Goal: Task Accomplishment & Management: Use online tool/utility

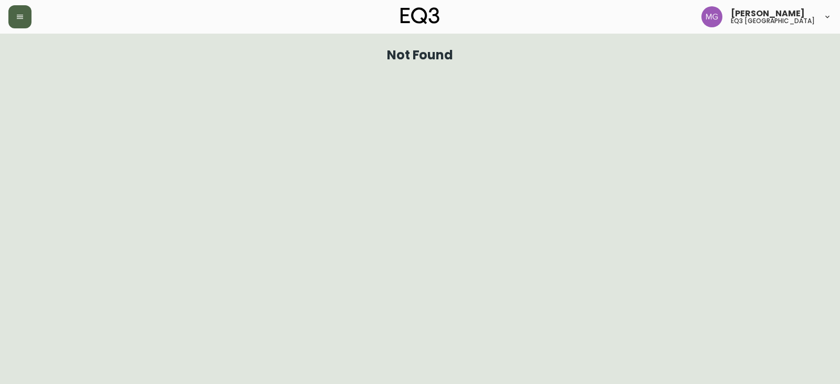
click at [15, 21] on button "button" at bounding box center [19, 16] width 23 height 23
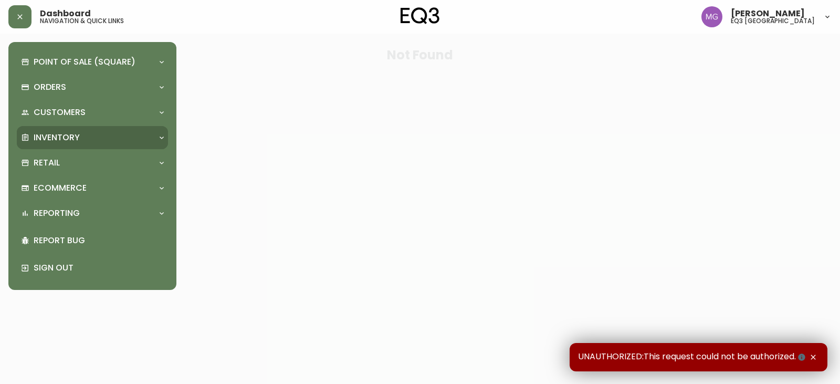
click at [52, 134] on p "Inventory" at bounding box center [57, 138] width 46 height 12
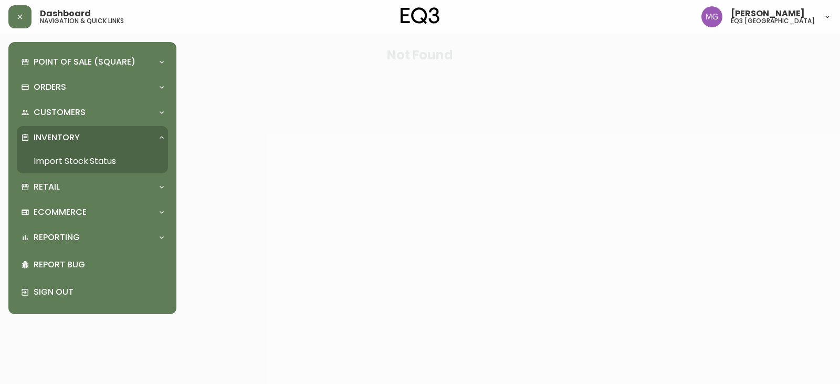
click at [62, 161] on link "Import Stock Status" at bounding box center [92, 161] width 151 height 24
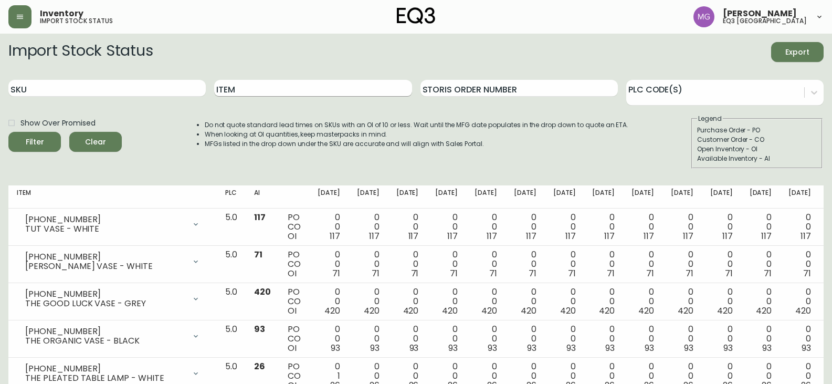
click at [229, 83] on input "Item" at bounding box center [312, 88] width 197 height 17
type input "c"
click at [77, 86] on input "SKU" at bounding box center [106, 88] width 197 height 17
click at [257, 90] on input "Item" at bounding box center [312, 88] width 197 height 17
type input "cape"
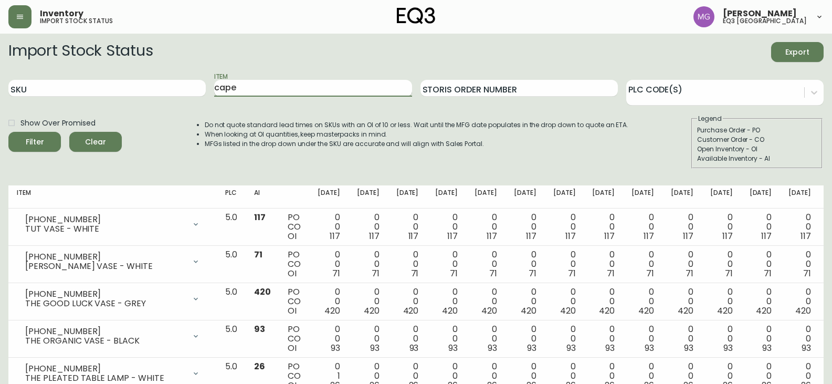
click at [8, 132] on button "Filter" at bounding box center [34, 142] width 52 height 20
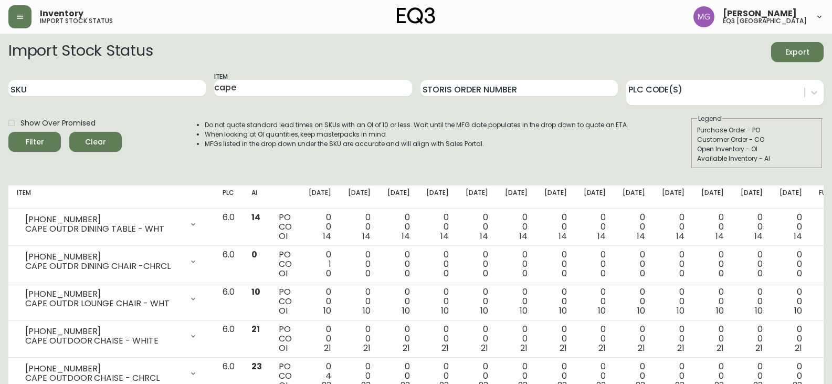
click at [194, 29] on div "Inventory import stock status [PERSON_NAME] eq3 [GEOGRAPHIC_DATA]" at bounding box center [415, 17] width 815 height 34
